Goal: Navigation & Orientation: Find specific page/section

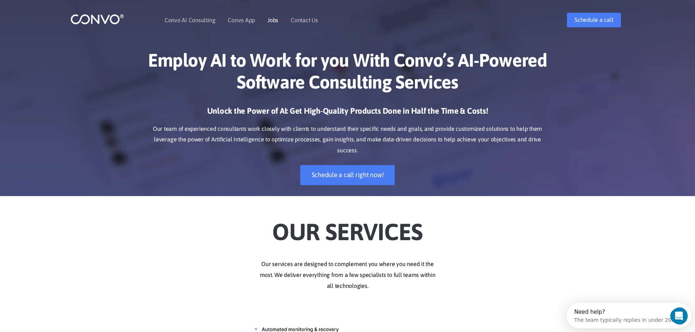
click at [271, 20] on link "Jobs" at bounding box center [272, 20] width 11 height 6
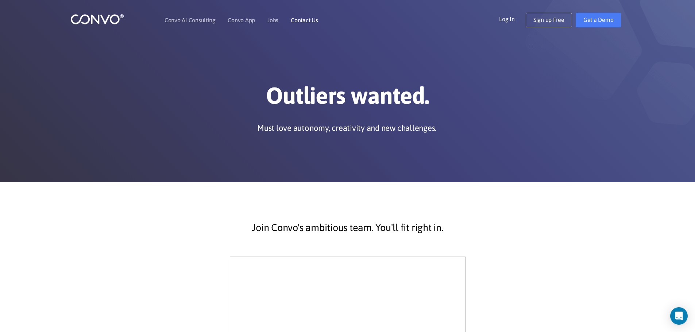
click at [301, 20] on link "Contact Us" at bounding box center [304, 20] width 27 height 6
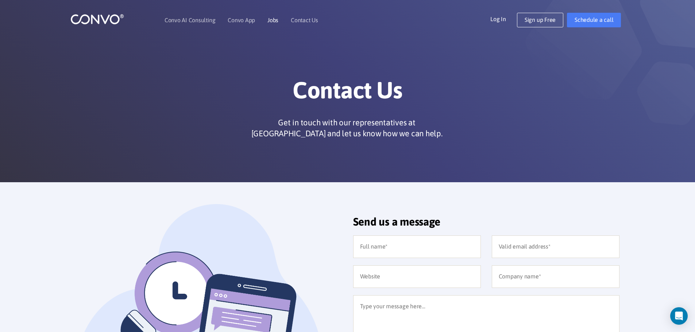
click at [274, 20] on link "Jobs" at bounding box center [272, 20] width 11 height 6
